Goal: Task Accomplishment & Management: Use online tool/utility

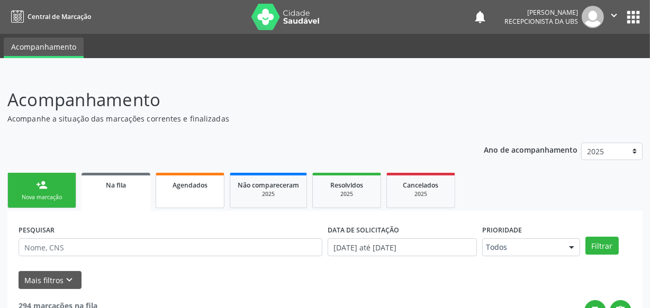
click at [175, 187] on span "Agendados" at bounding box center [189, 185] width 35 height 9
select select "8"
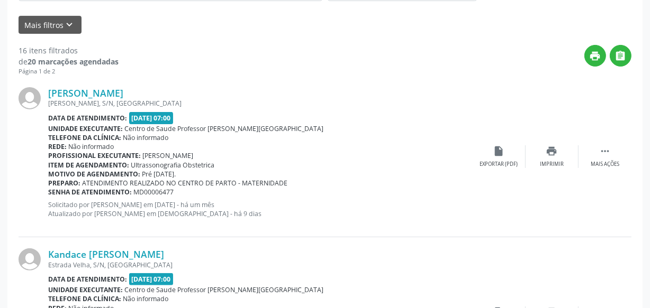
scroll to position [240, 0]
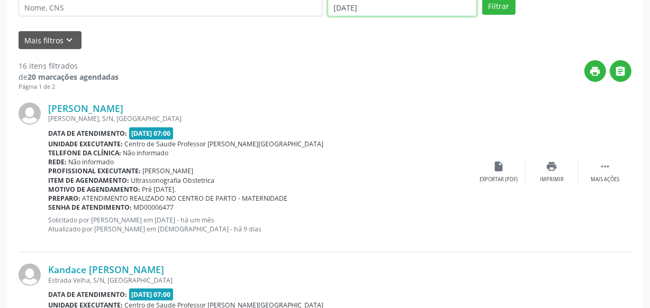
click at [412, 2] on input "[DATE]" at bounding box center [401, 7] width 149 height 18
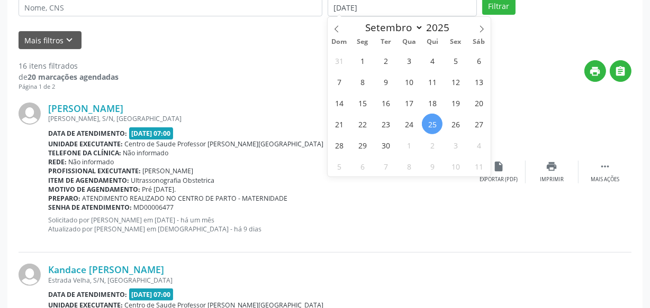
click at [427, 121] on span "25" at bounding box center [432, 124] width 21 height 21
type input "[DATE]"
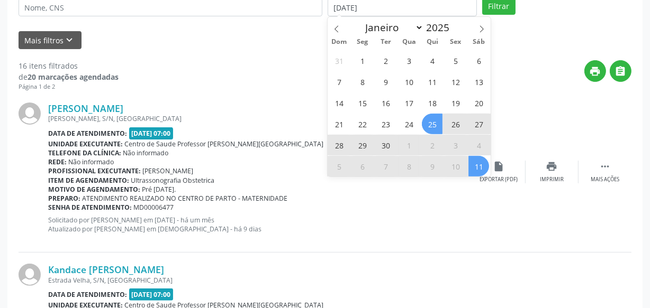
click at [481, 169] on span "11" at bounding box center [478, 166] width 21 height 21
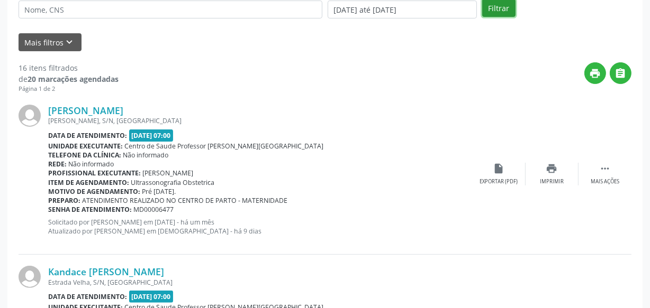
click at [490, 14] on button "Filtrar" at bounding box center [498, 8] width 33 height 18
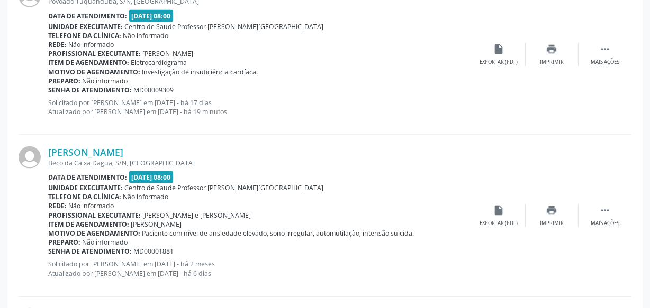
scroll to position [1440, 0]
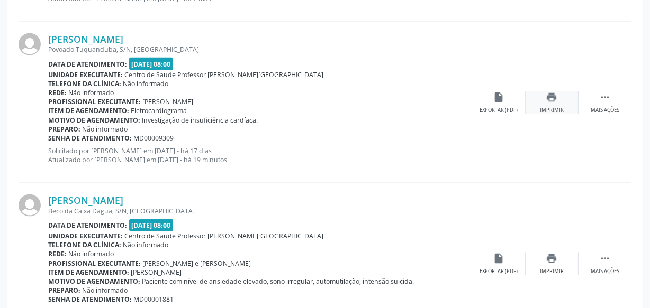
click at [550, 101] on div "print Imprimir" at bounding box center [551, 103] width 53 height 23
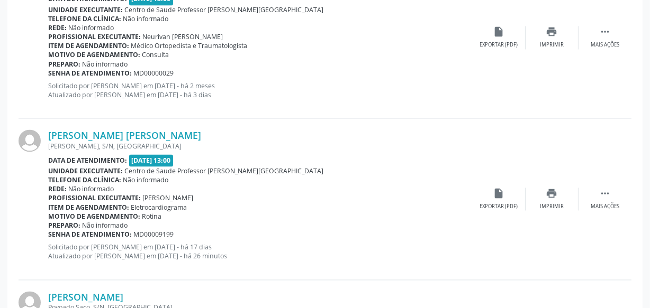
scroll to position [1825, 0]
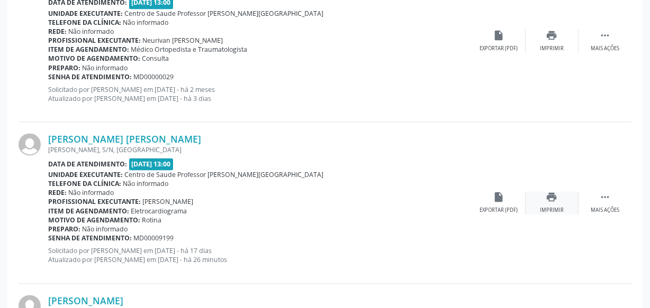
click at [546, 203] on div "print Imprimir" at bounding box center [551, 202] width 53 height 23
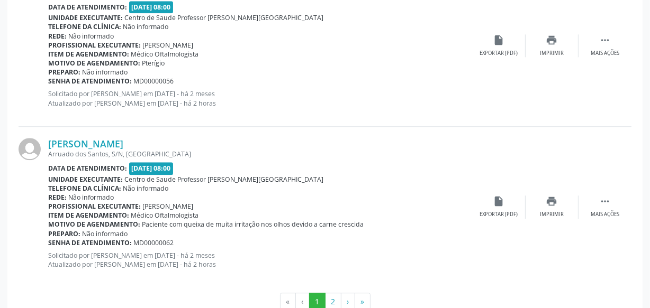
scroll to position [2492, 0]
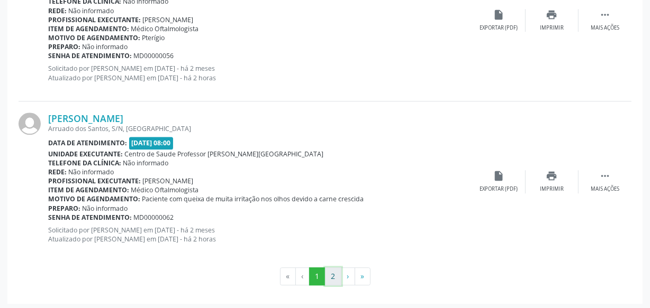
click at [336, 274] on button "2" at bounding box center [333, 277] width 16 height 18
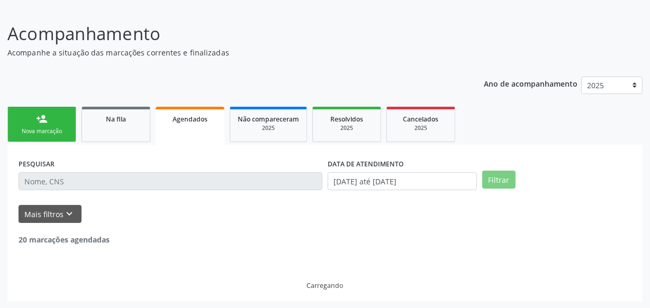
scroll to position [233, 0]
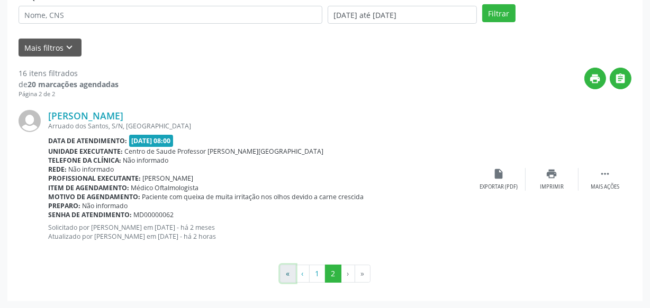
click at [294, 272] on button "«" at bounding box center [288, 274] width 16 height 18
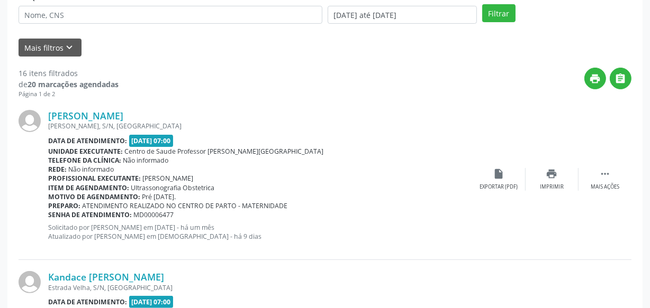
click at [67, 121] on link "[PERSON_NAME]" at bounding box center [85, 116] width 75 height 12
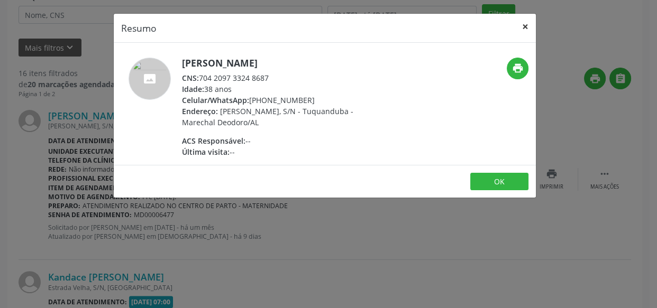
click at [525, 24] on button "×" at bounding box center [525, 27] width 21 height 26
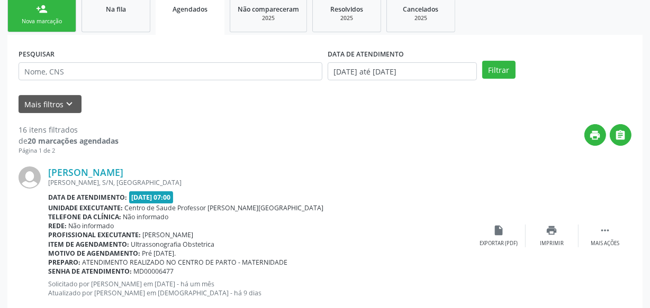
scroll to position [88, 0]
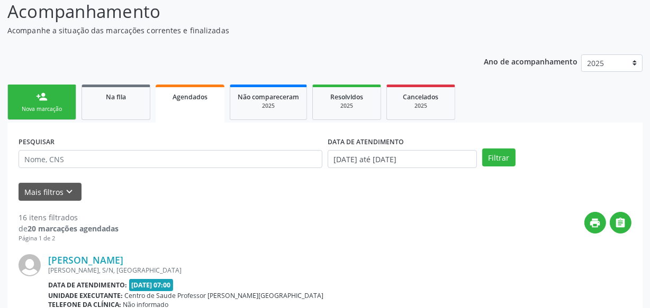
click at [57, 107] on div "Nova marcação" at bounding box center [41, 109] width 53 height 8
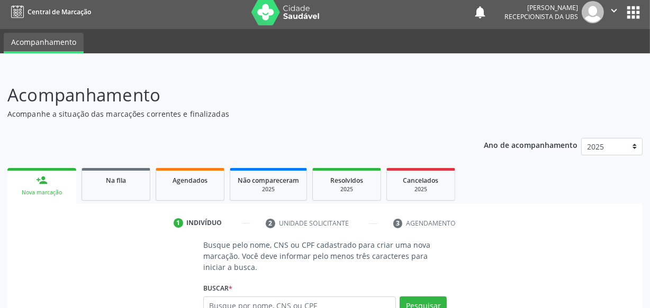
scroll to position [0, 0]
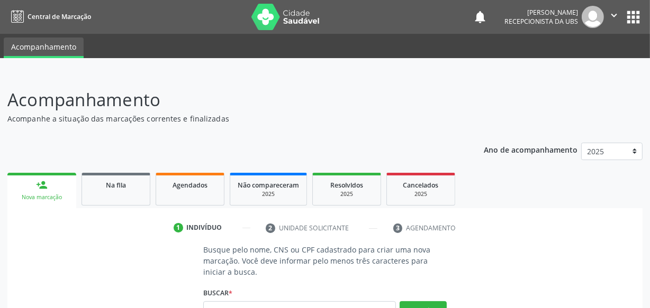
click at [608, 21] on icon "" at bounding box center [614, 16] width 12 height 12
click at [572, 68] on link "Sair" at bounding box center [586, 64] width 73 height 15
